Goal: Information Seeking & Learning: Learn about a topic

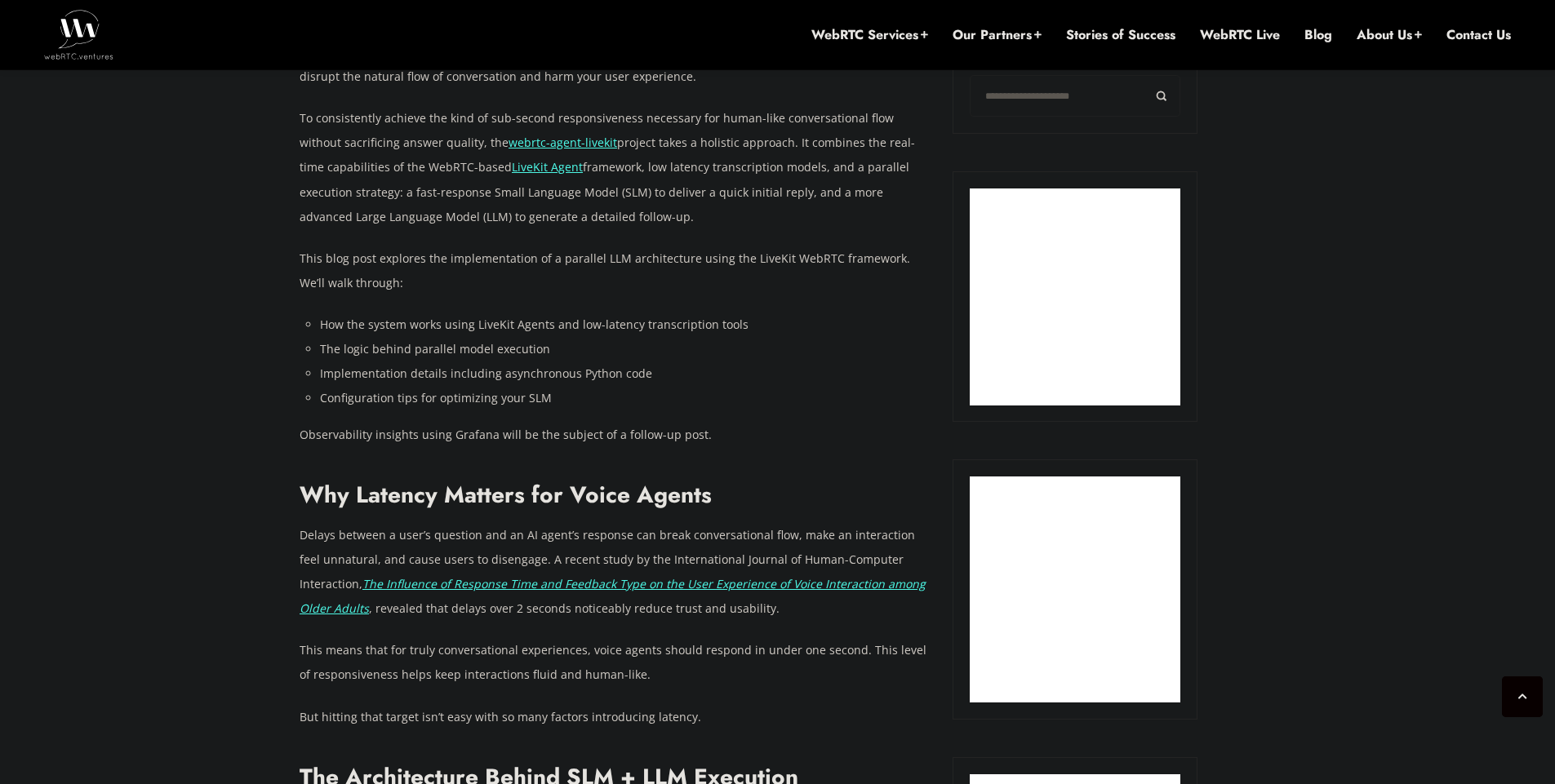
scroll to position [1077, 0]
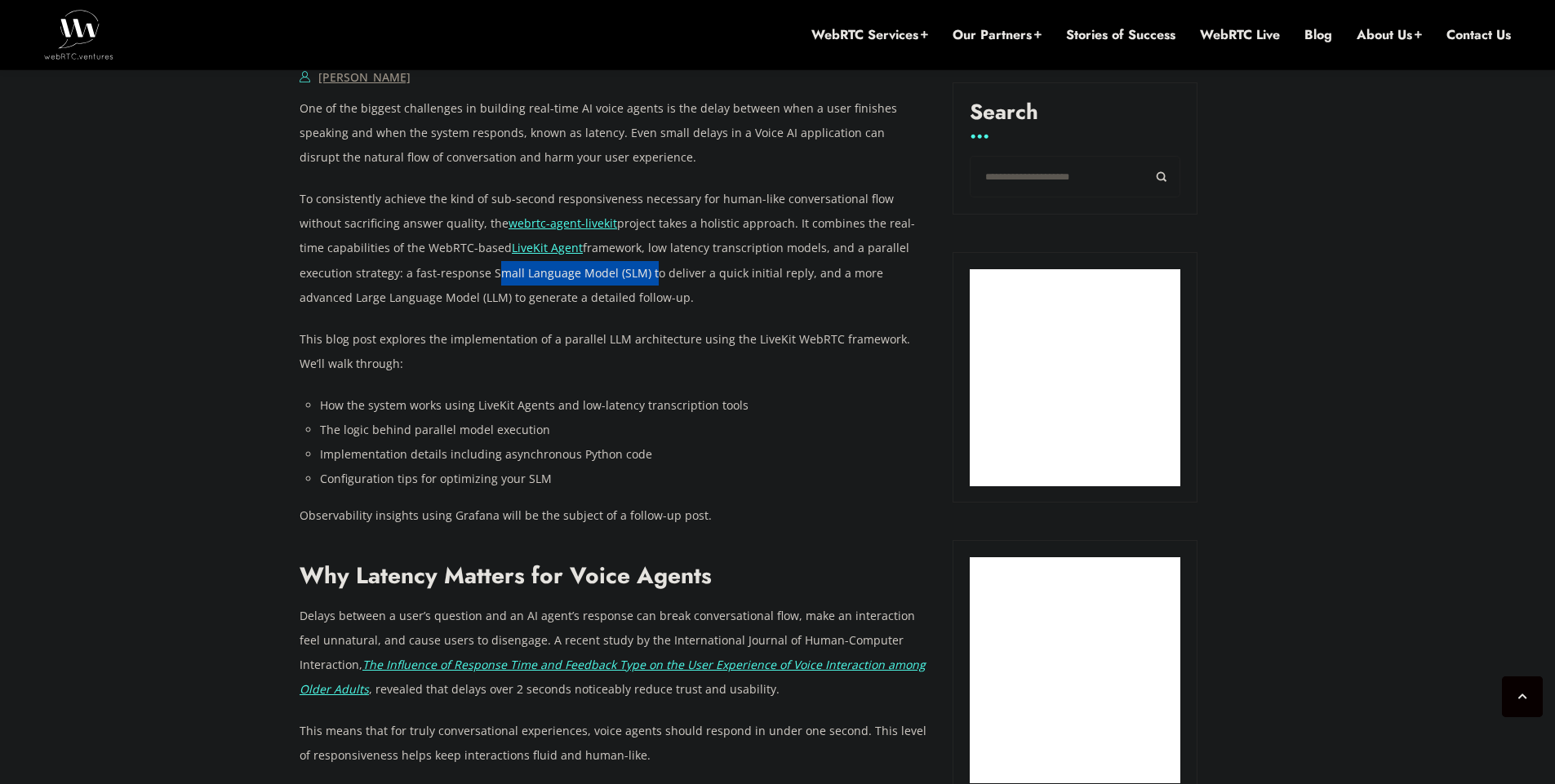
drag, startPoint x: 438, startPoint y: 273, endPoint x: 588, endPoint y: 274, distance: 150.0
click at [588, 274] on p "To consistently achieve the kind of sub-second responsiveness necessary for hum…" at bounding box center [614, 247] width 629 height 122
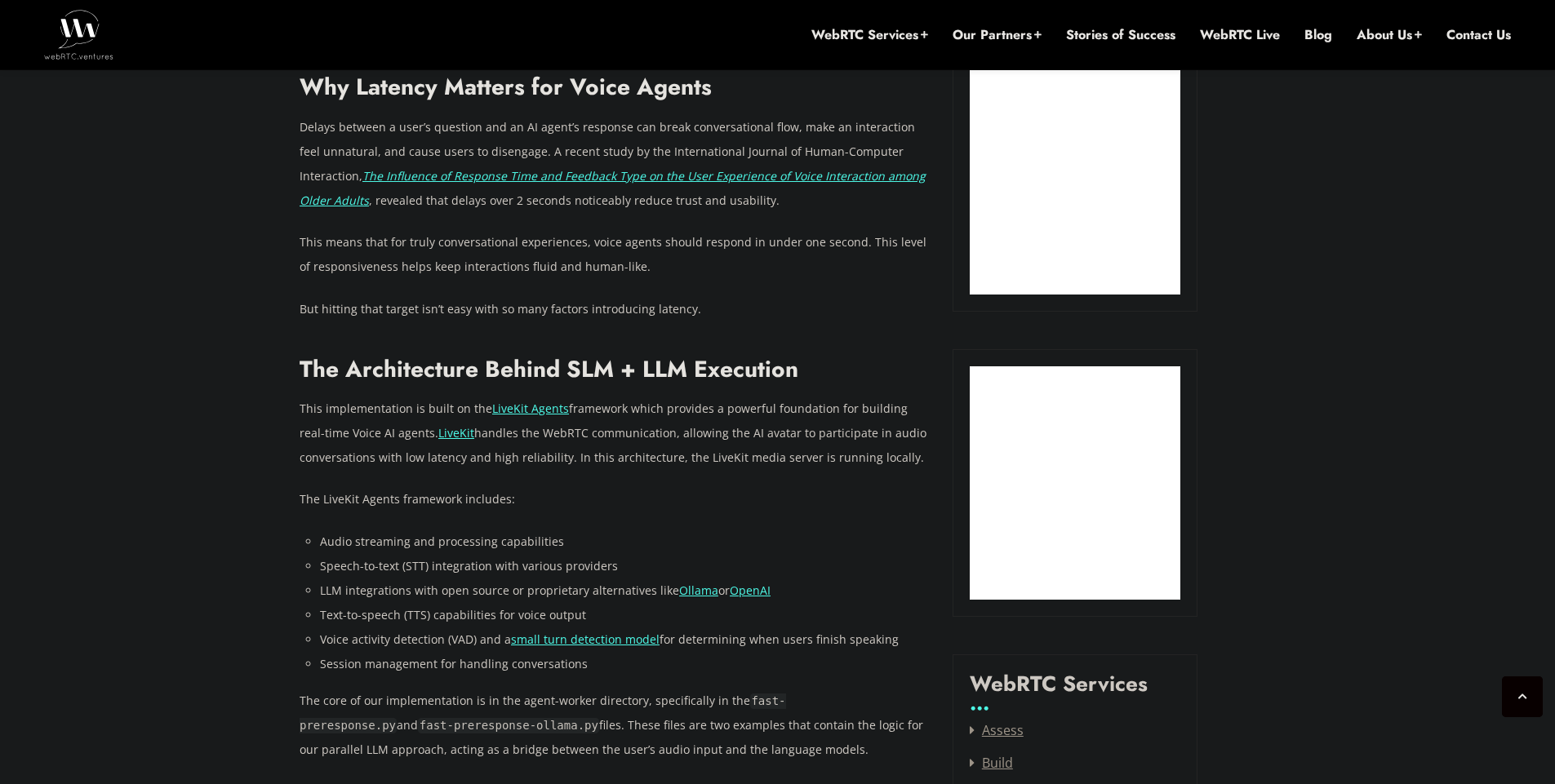
scroll to position [1566, 0]
click at [430, 246] on p "This means that for truly conversational experiences, voice agents should respo…" at bounding box center [614, 254] width 629 height 49
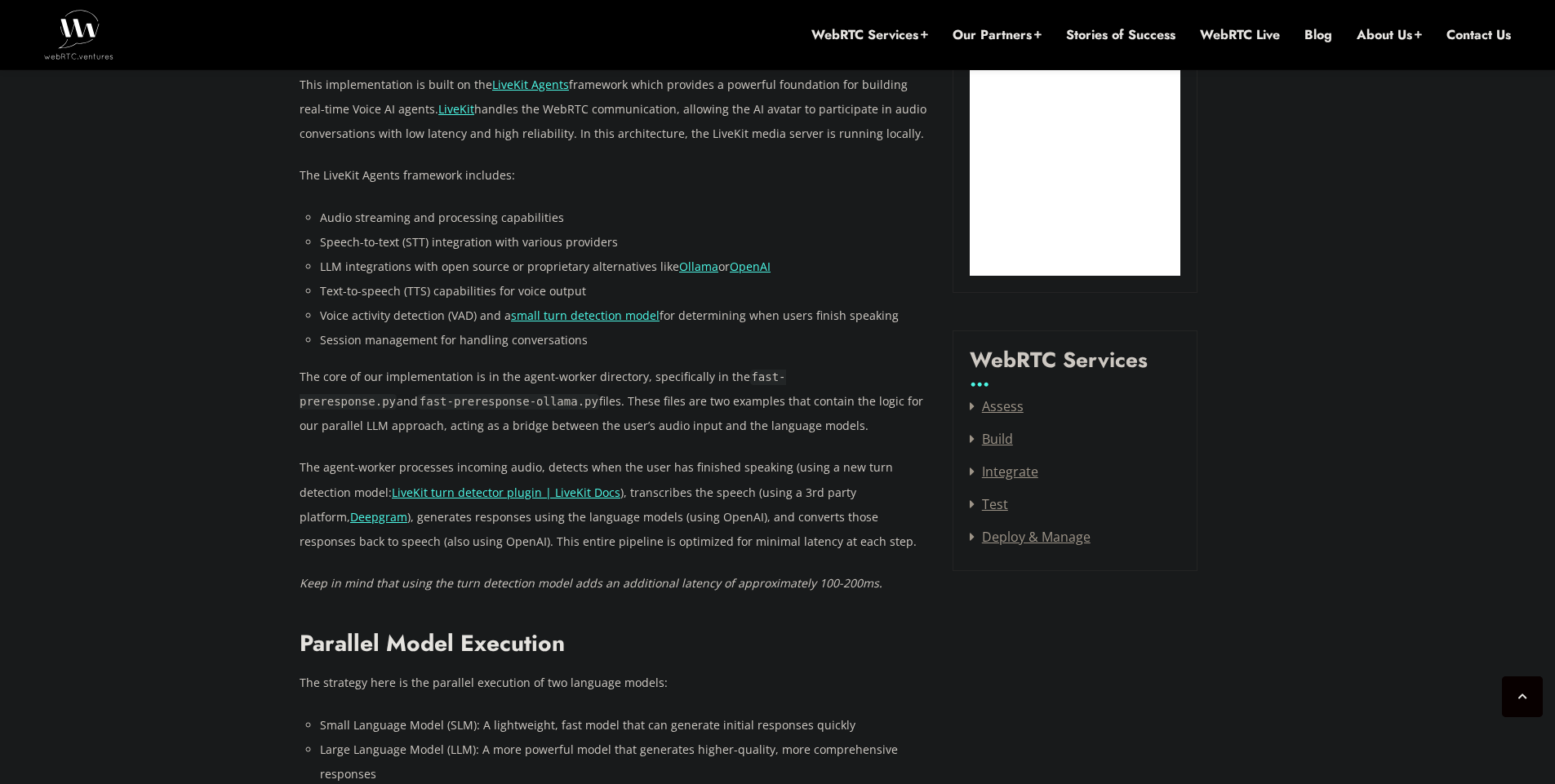
scroll to position [1958, 0]
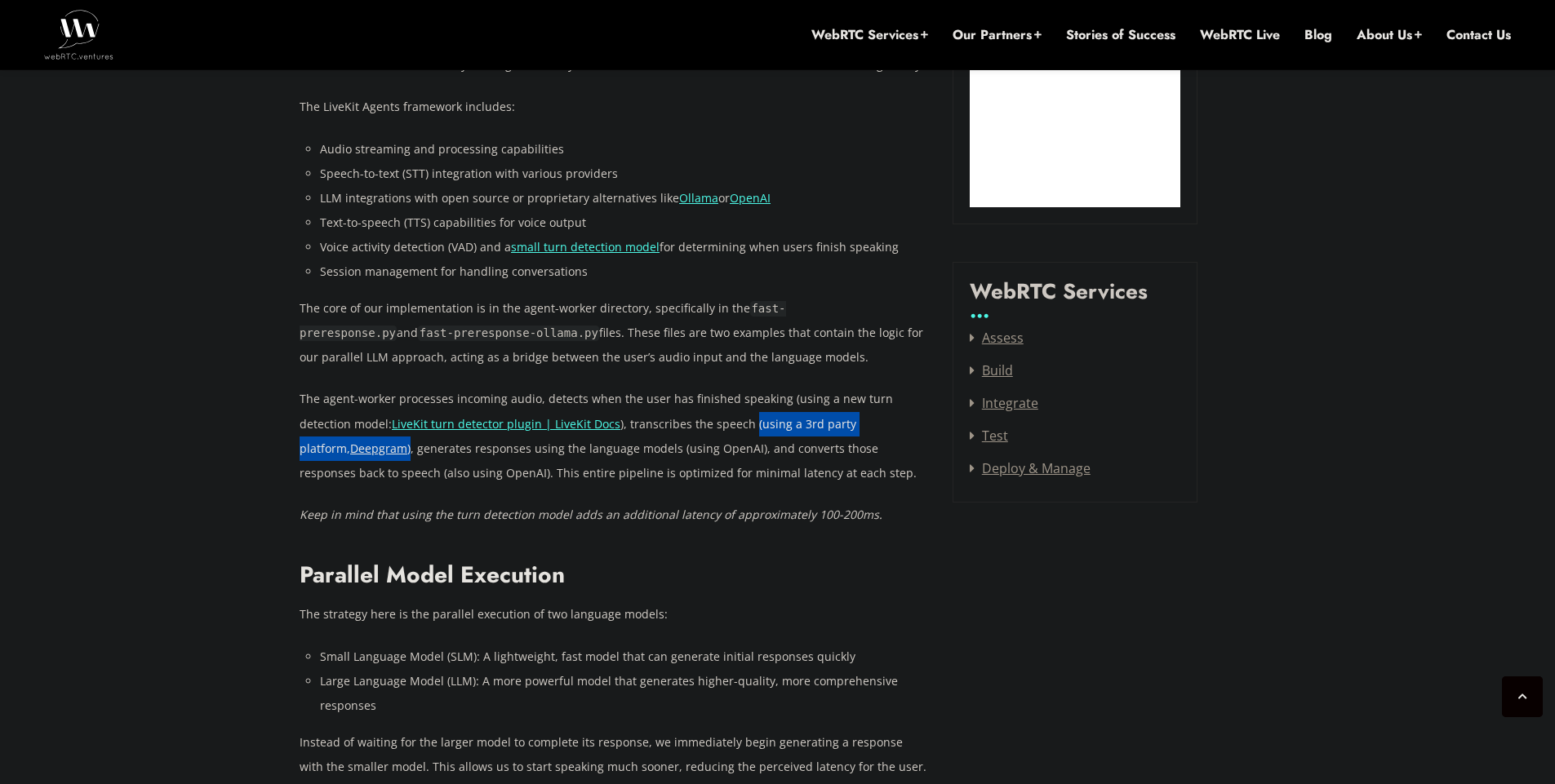
drag, startPoint x: 692, startPoint y: 424, endPoint x: 902, endPoint y: 425, distance: 210.0
click at [902, 425] on p "The agent-worker processes incoming audio, detects when the user has finished s…" at bounding box center [614, 436] width 629 height 98
click at [655, 451] on p "The agent-worker processes incoming audio, detects when the user has finished s…" at bounding box center [614, 436] width 629 height 98
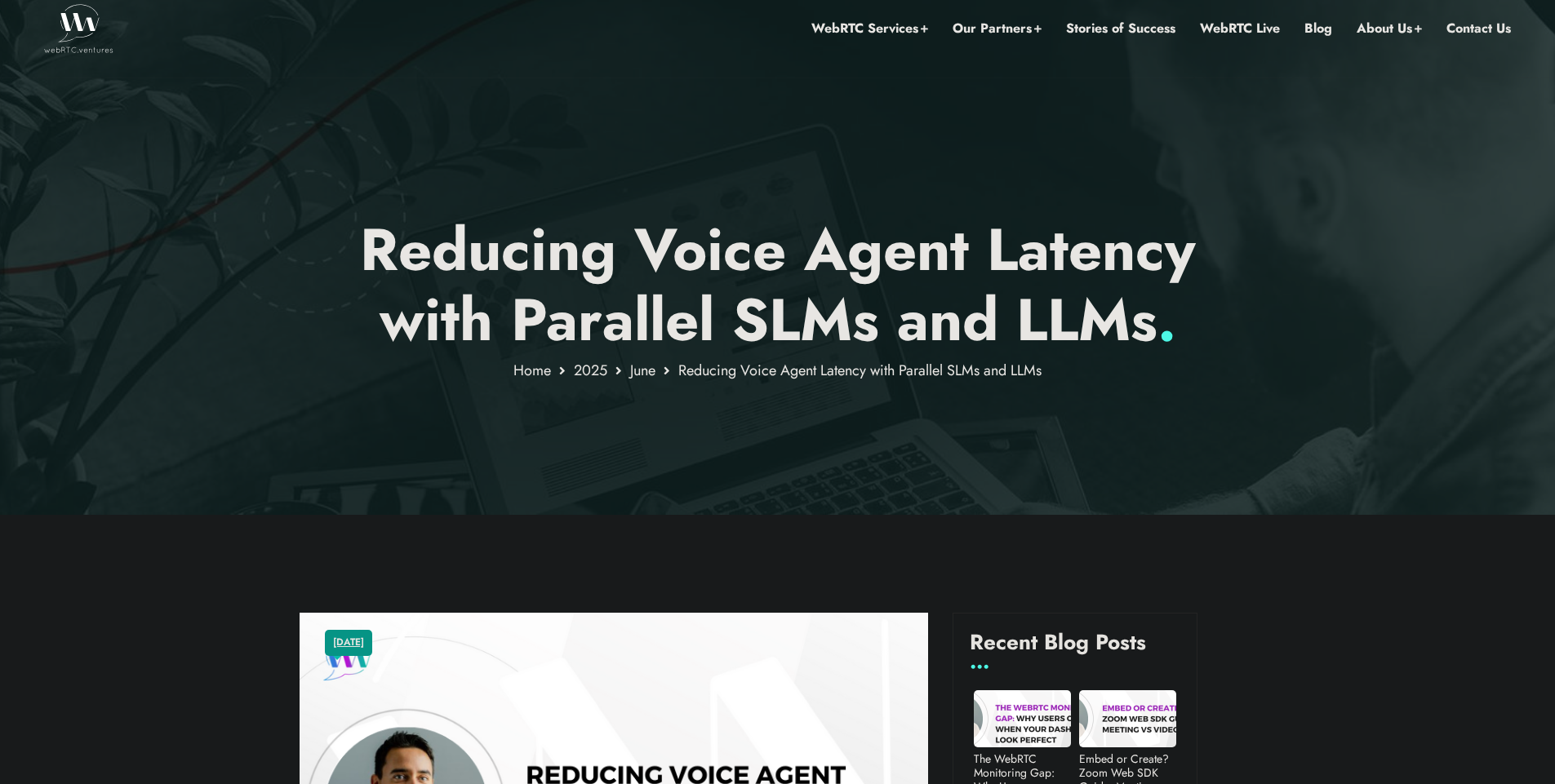
scroll to position [0, 0]
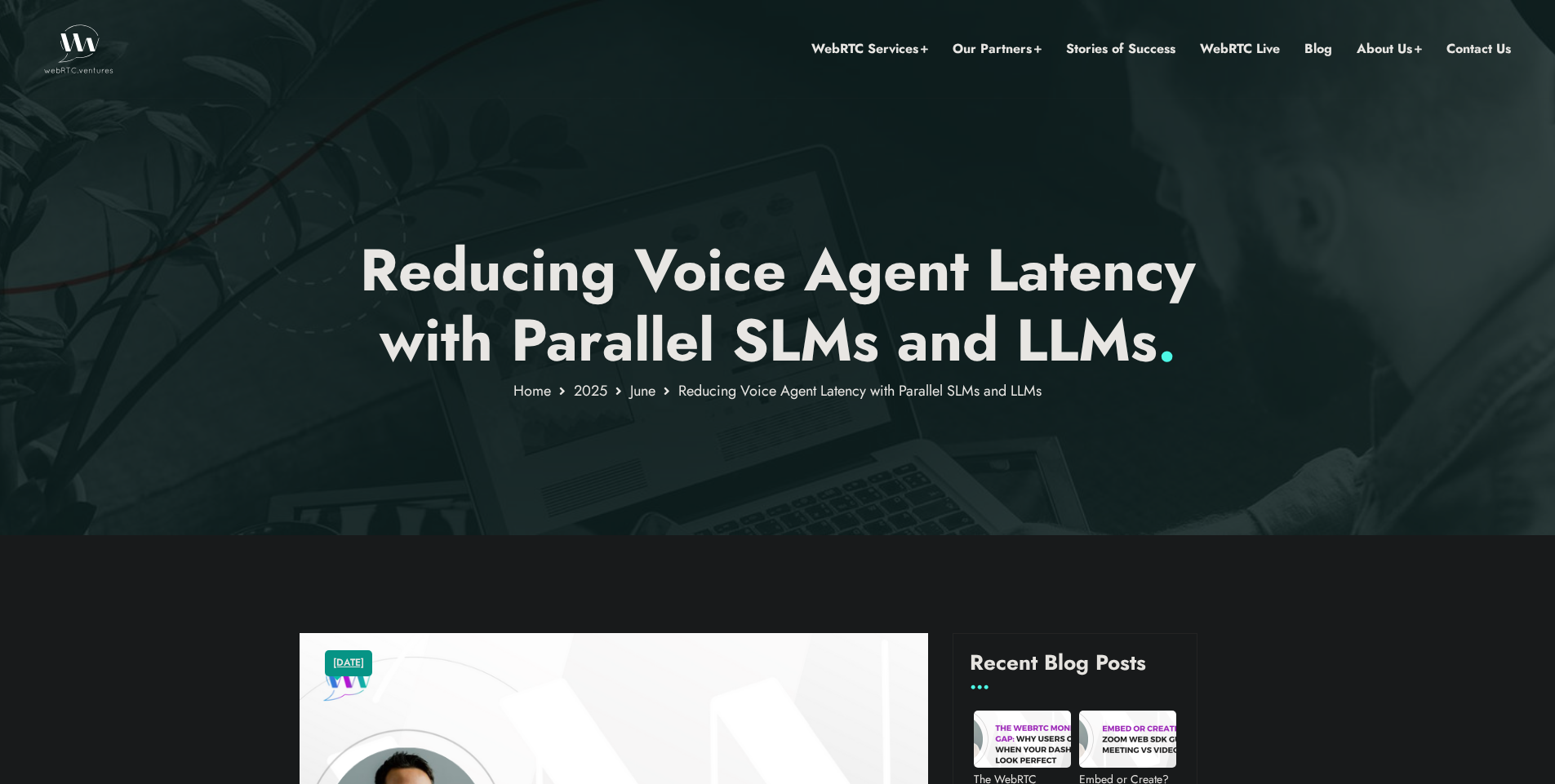
click at [1142, 279] on p "Reducing Voice Agent Latency with Parallel SLMs and LLMs ." at bounding box center [778, 306] width 956 height 141
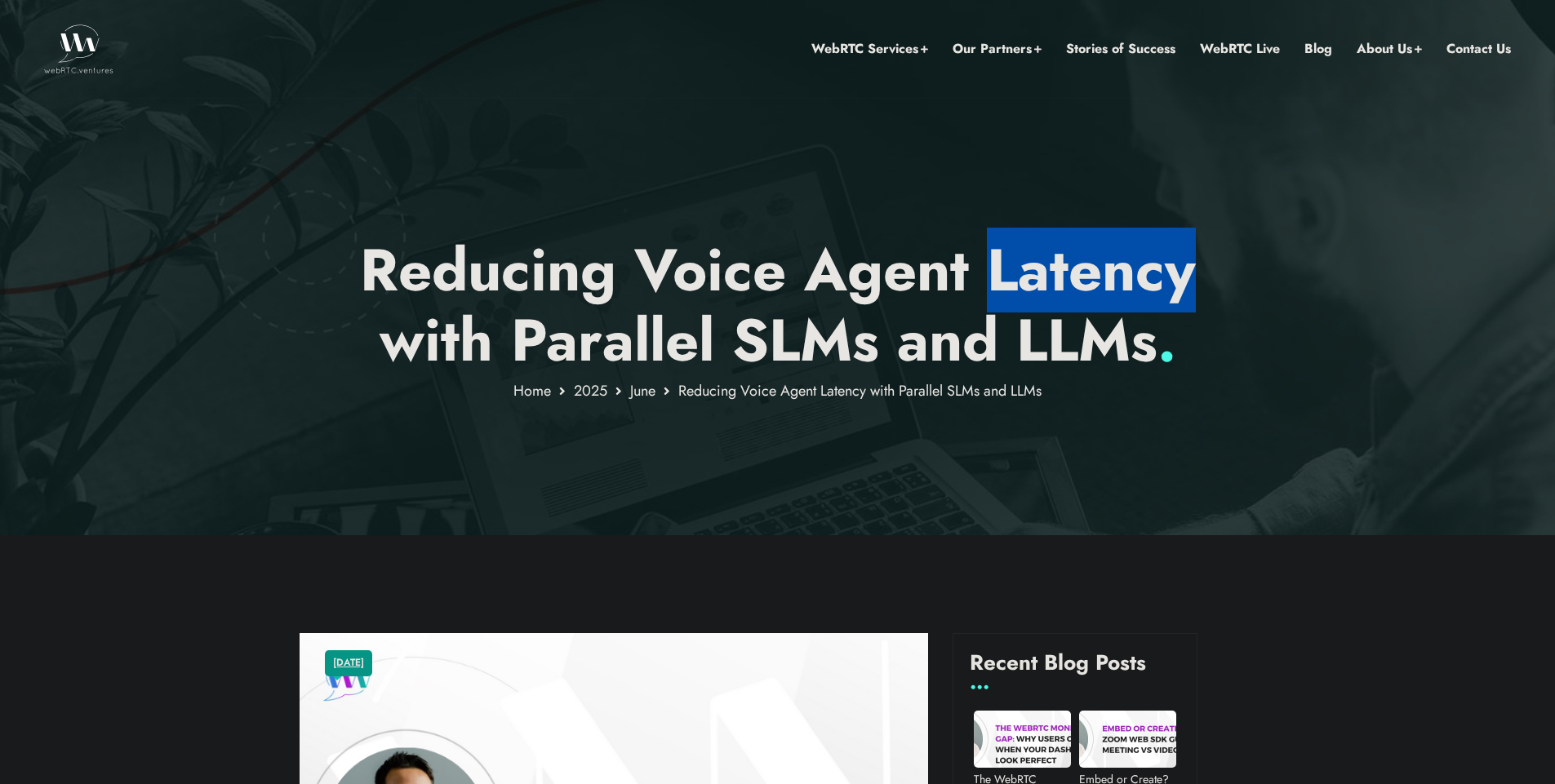
click at [1142, 279] on p "Reducing Voice Agent Latency with Parallel SLMs and LLMs ." at bounding box center [778, 306] width 956 height 141
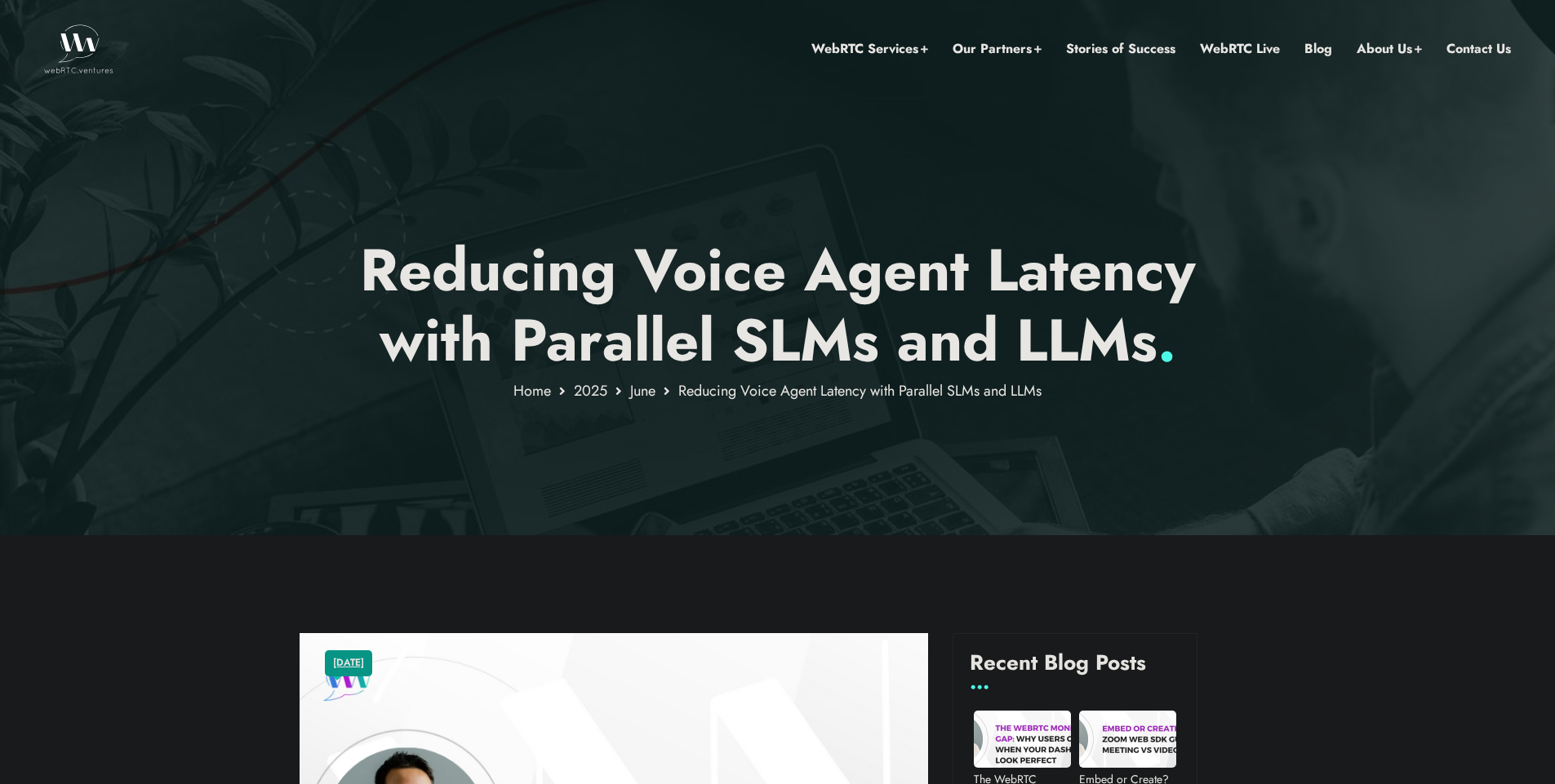
click at [1061, 351] on p "Reducing Voice Agent Latency with Parallel SLMs and LLMs ." at bounding box center [778, 306] width 956 height 141
click at [1239, 152] on div at bounding box center [777, 267] width 1555 height 535
click at [643, 45] on div "WebRTC Services Assess Build Integrate Test Manage Video Call Starter Kit Combi…" at bounding box center [812, 49] width 1398 height 98
drag, startPoint x: 784, startPoint y: 117, endPoint x: 792, endPoint y: 105, distance: 14.4
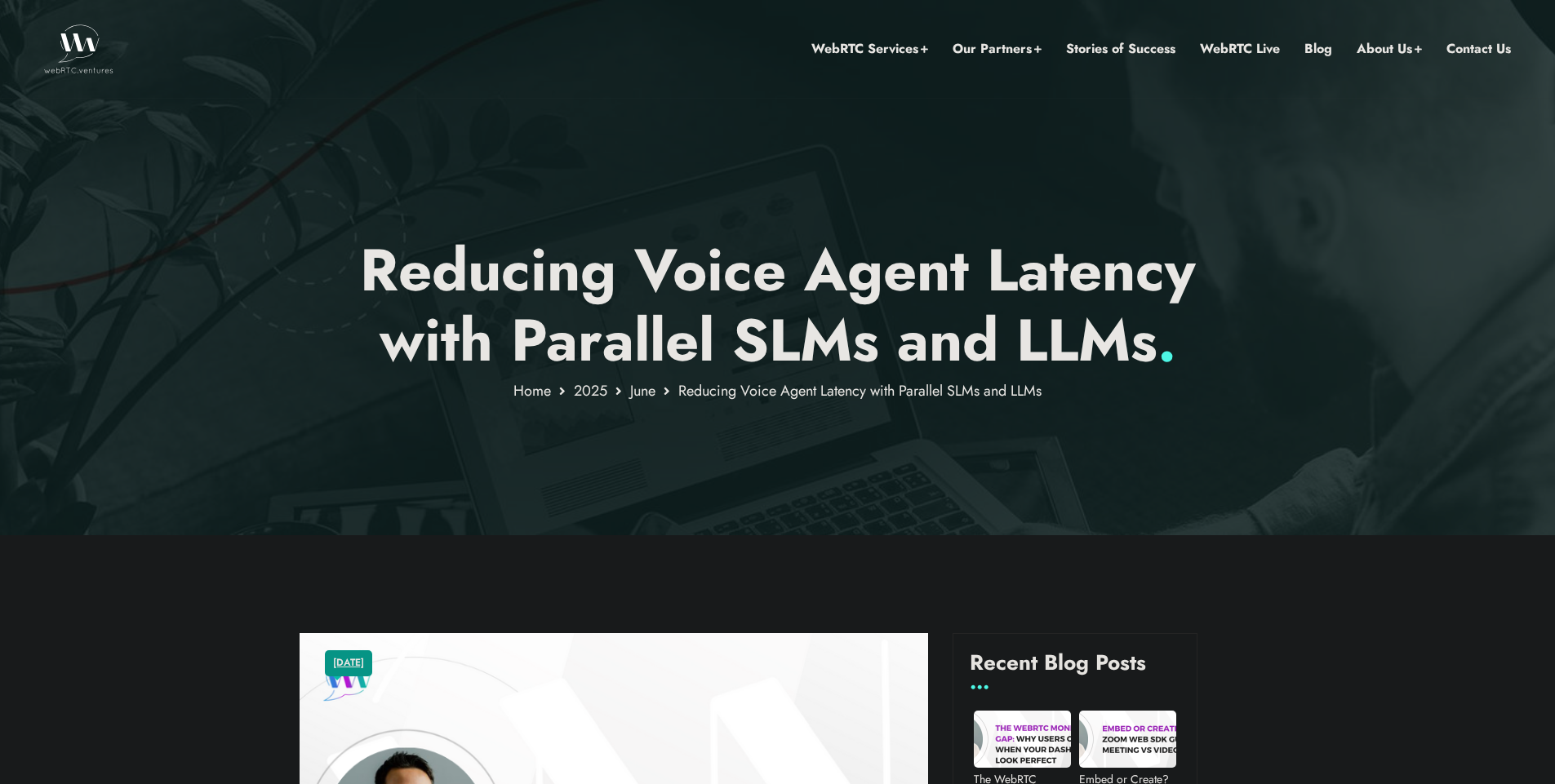
click at [792, 105] on div at bounding box center [777, 267] width 1555 height 535
